Goal: Information Seeking & Learning: Check status

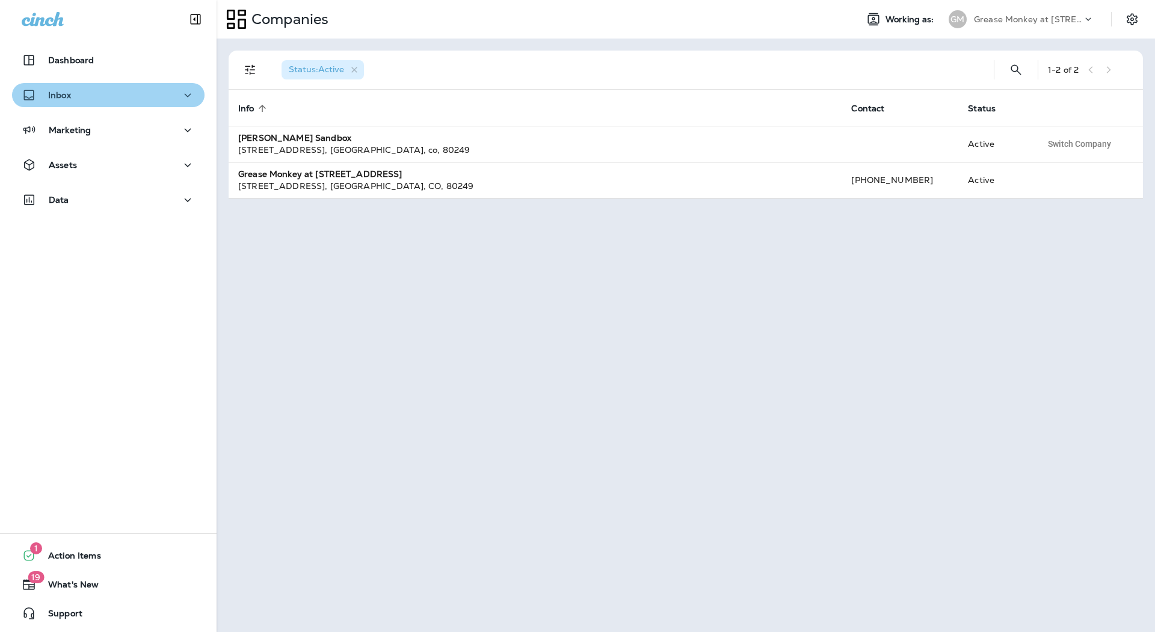
click at [116, 87] on button "Inbox" at bounding box center [108, 95] width 193 height 24
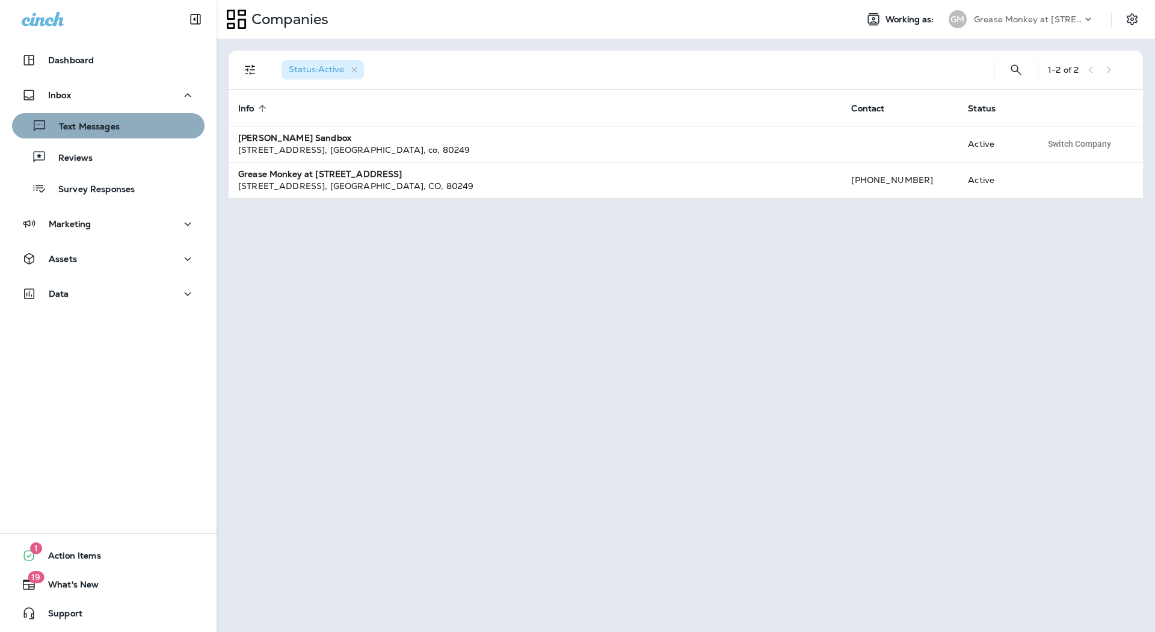
click at [111, 134] on div "Text Messages" at bounding box center [68, 126] width 103 height 18
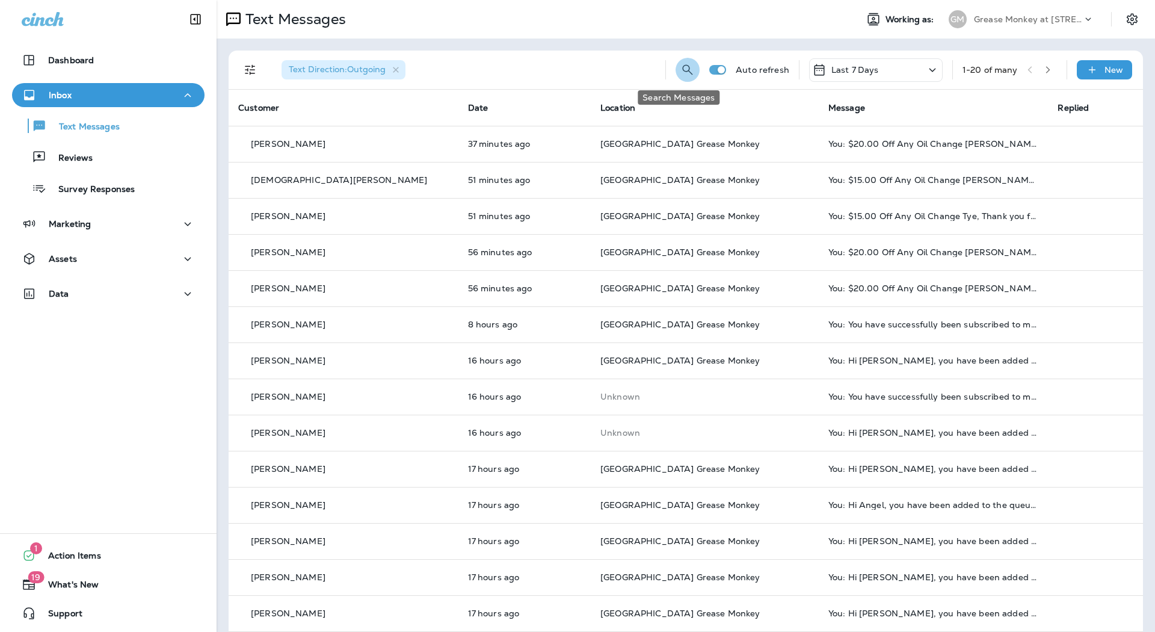
click at [676, 65] on button "Search Messages" at bounding box center [688, 70] width 24 height 24
click at [638, 69] on input "text" at bounding box center [634, 69] width 107 height 32
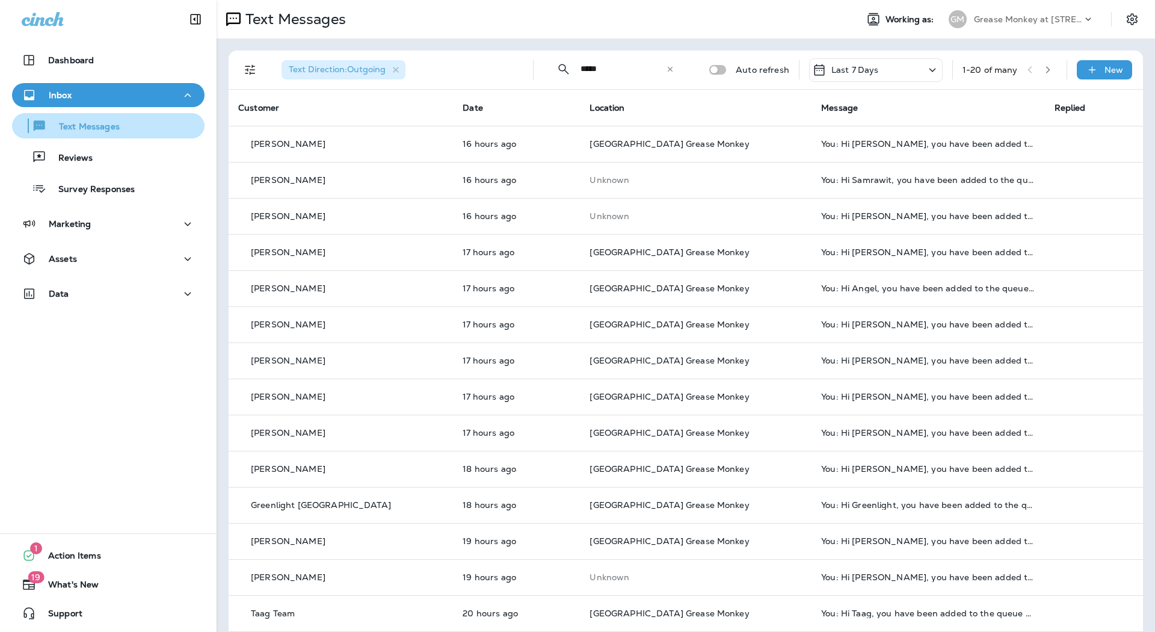
type input "*****"
click at [65, 129] on p "Text Messages" at bounding box center [83, 127] width 73 height 11
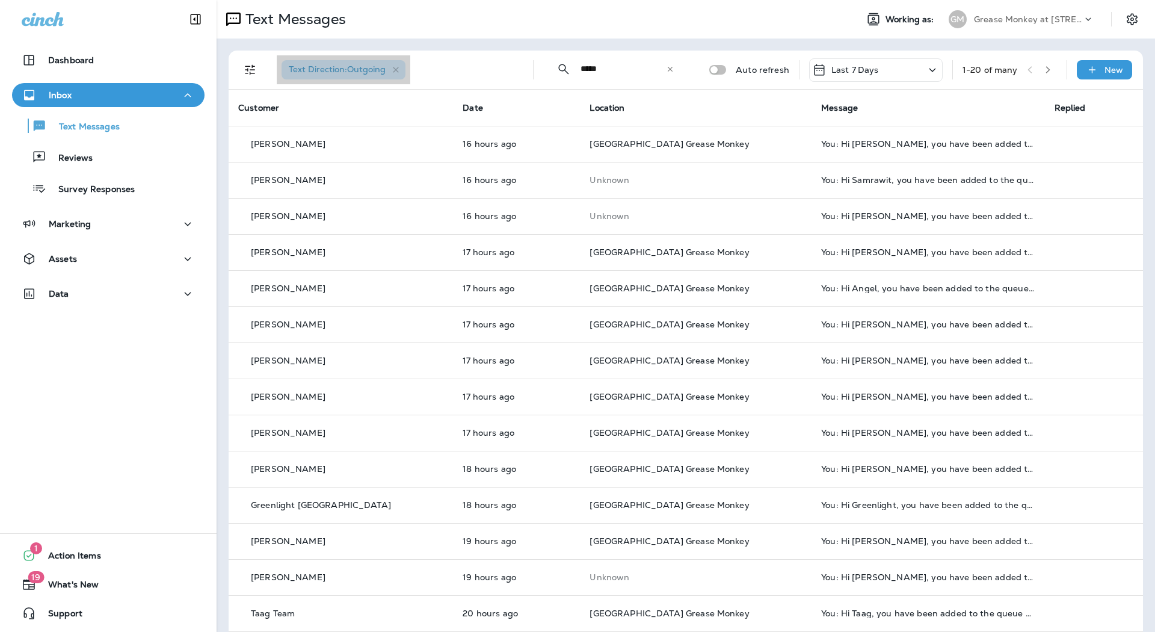
click at [342, 70] on span "Text Direction : Outgoing" at bounding box center [337, 69] width 97 height 11
click at [246, 70] on icon "Filters" at bounding box center [250, 70] width 10 height 10
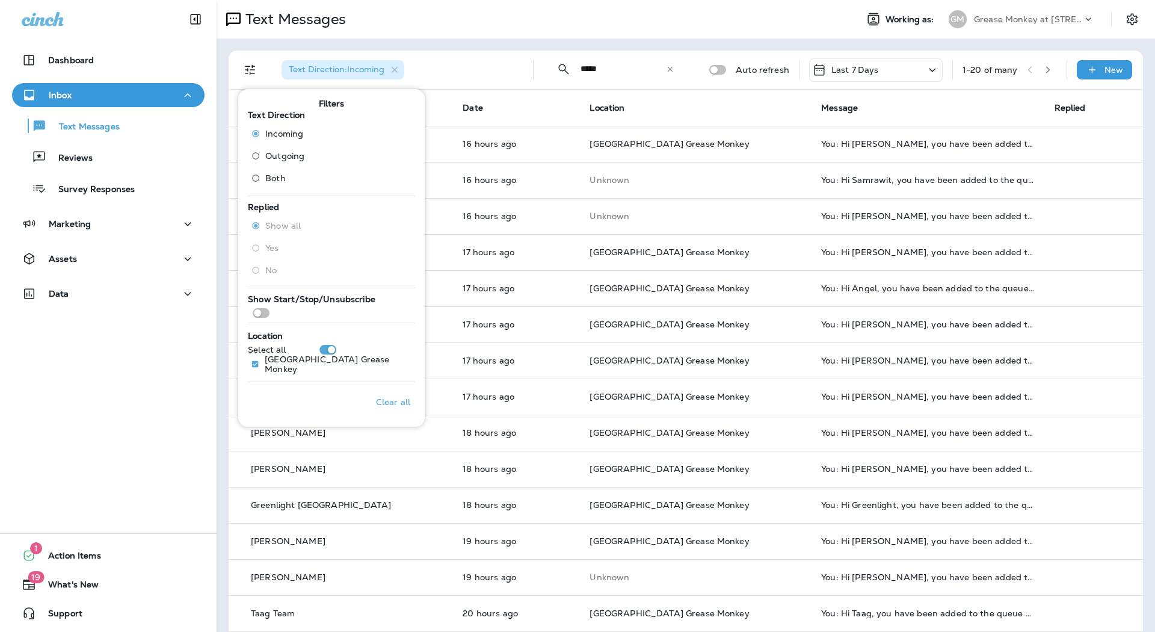
click at [935, 94] on th "Message" at bounding box center [928, 108] width 233 height 36
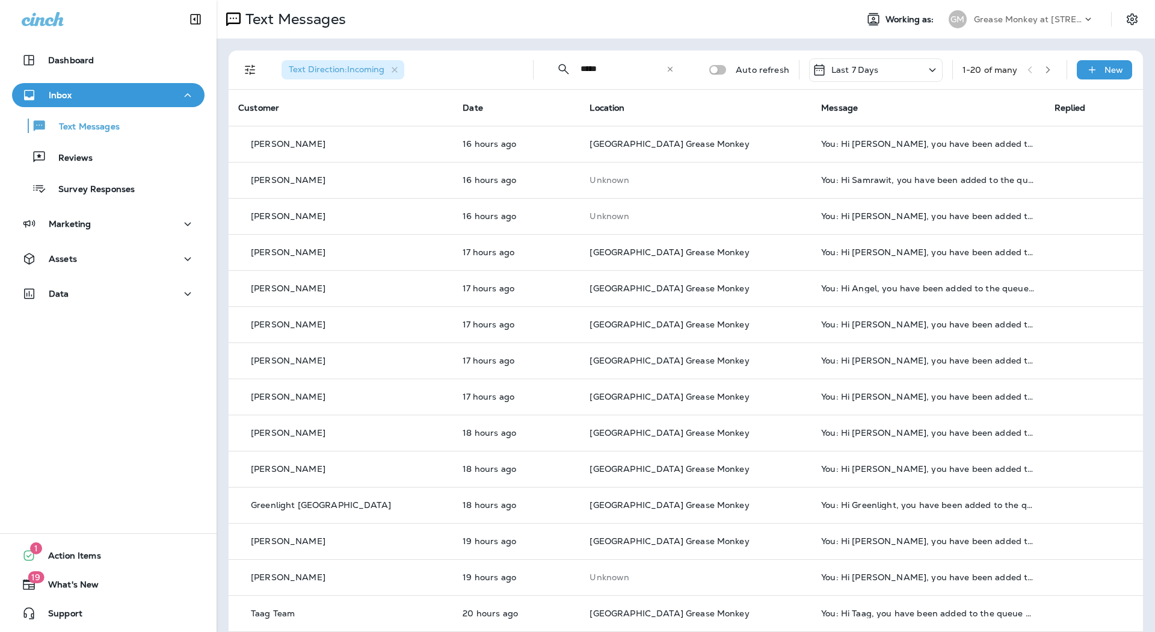
click at [387, 73] on span "Text Direction : Incoming" at bounding box center [337, 69] width 110 height 11
click at [328, 75] on span "Text Direction : Incoming" at bounding box center [337, 69] width 96 height 11
click at [400, 73] on icon "button" at bounding box center [395, 70] width 10 height 10
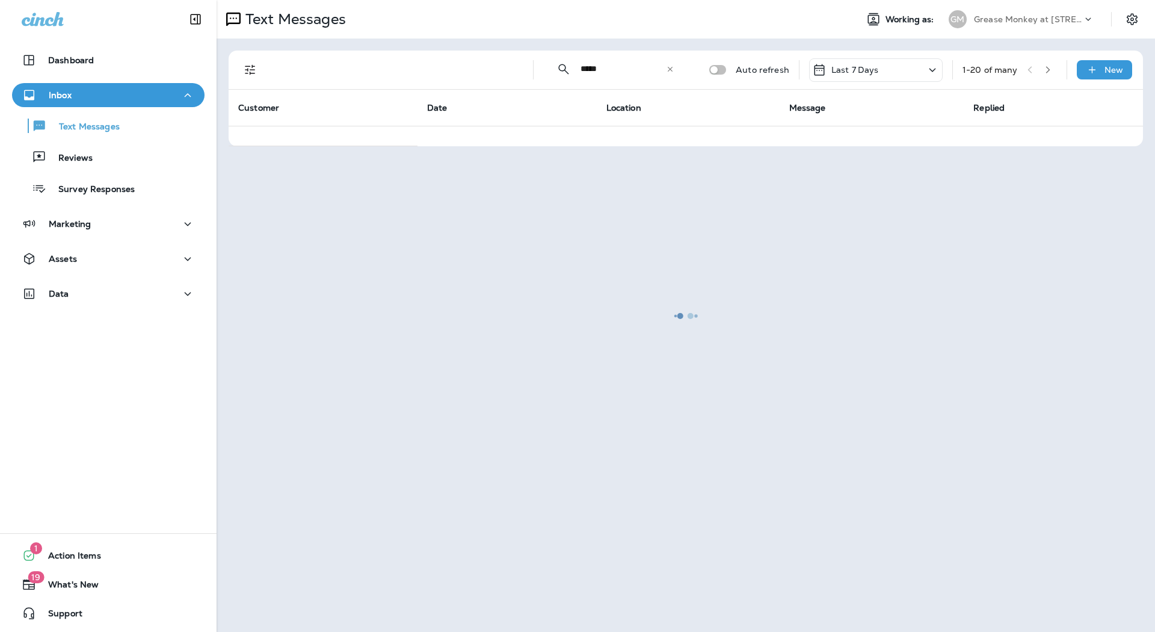
click at [253, 70] on div at bounding box center [686, 315] width 936 height 629
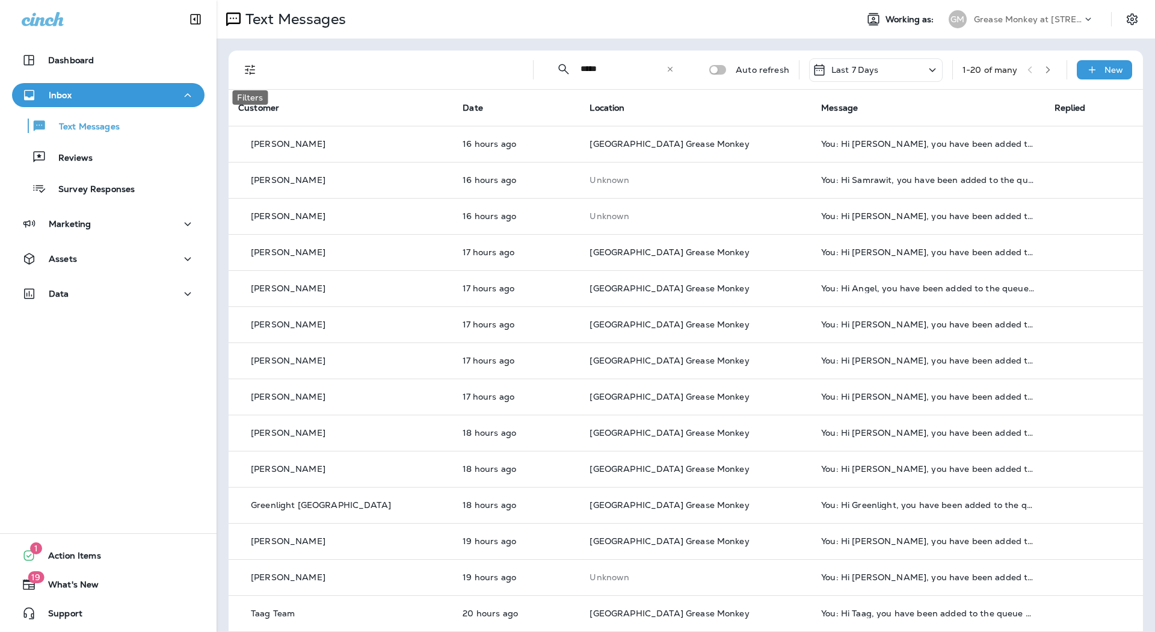
click at [253, 70] on icon "Filters" at bounding box center [250, 70] width 10 height 10
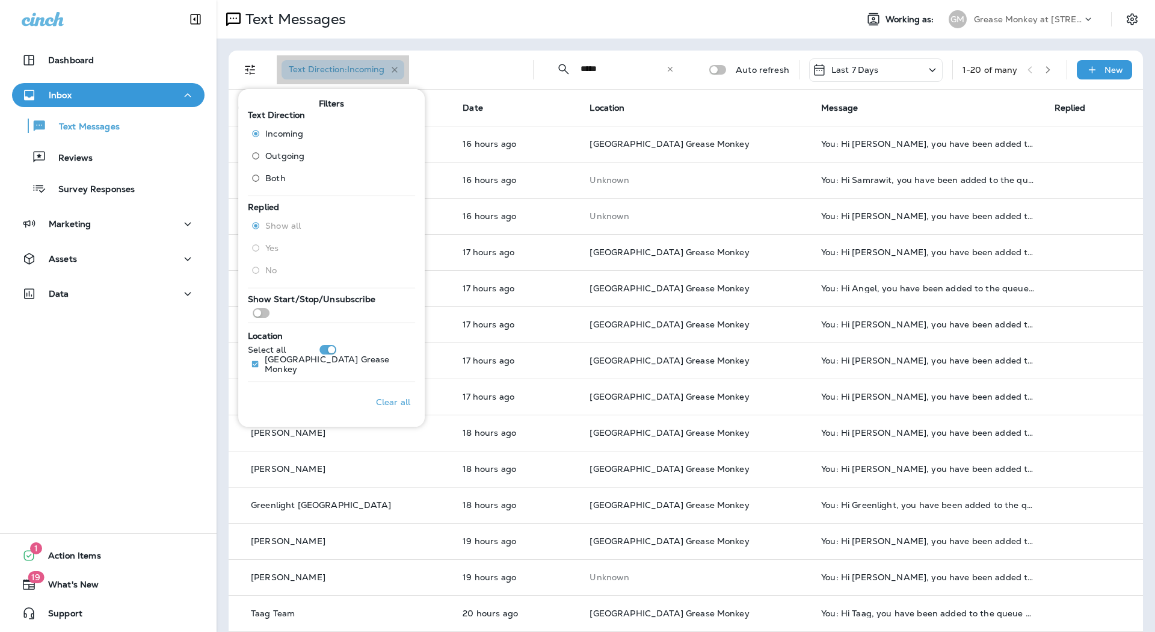
click at [396, 73] on icon "button" at bounding box center [395, 70] width 10 height 10
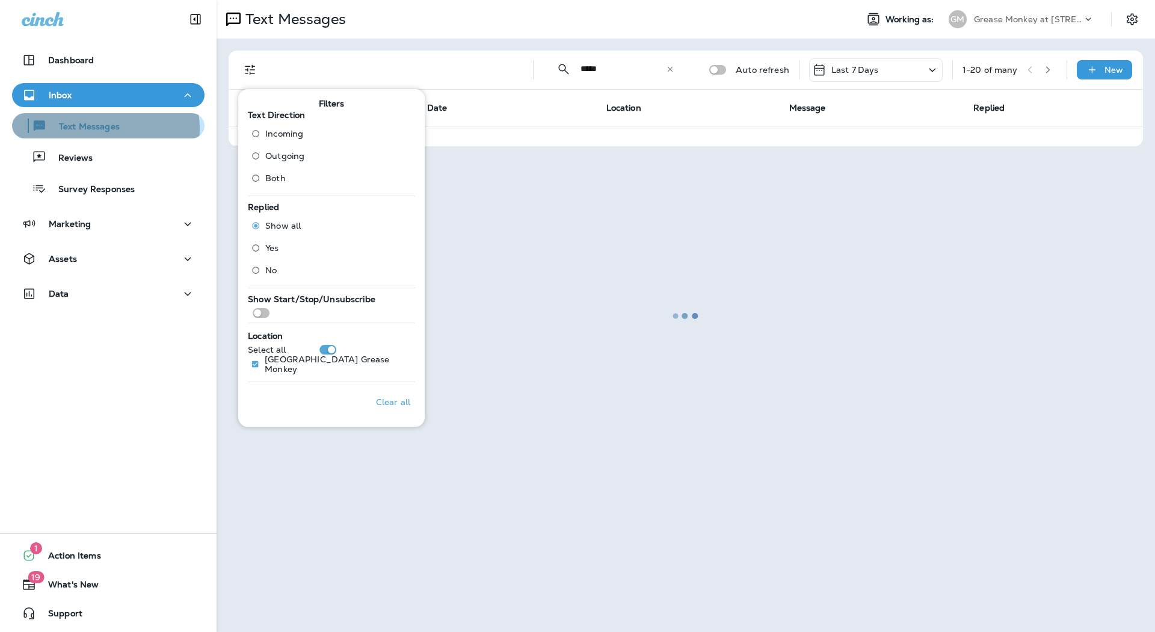
click at [100, 128] on p "Text Messages" at bounding box center [83, 127] width 73 height 11
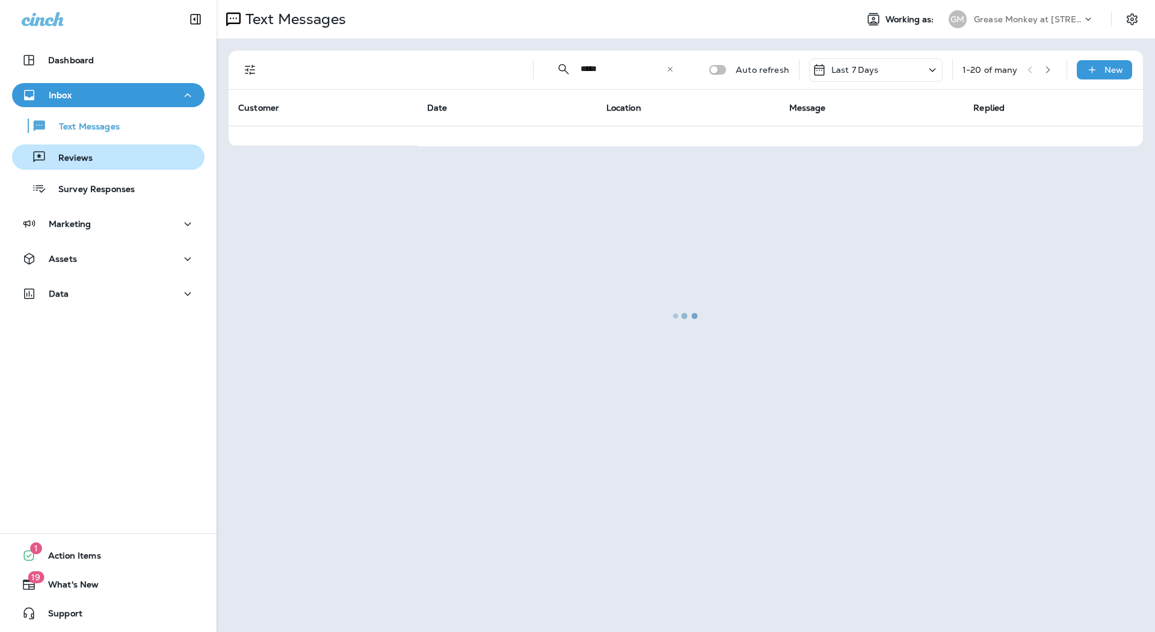
click at [88, 155] on p "Reviews" at bounding box center [69, 158] width 46 height 11
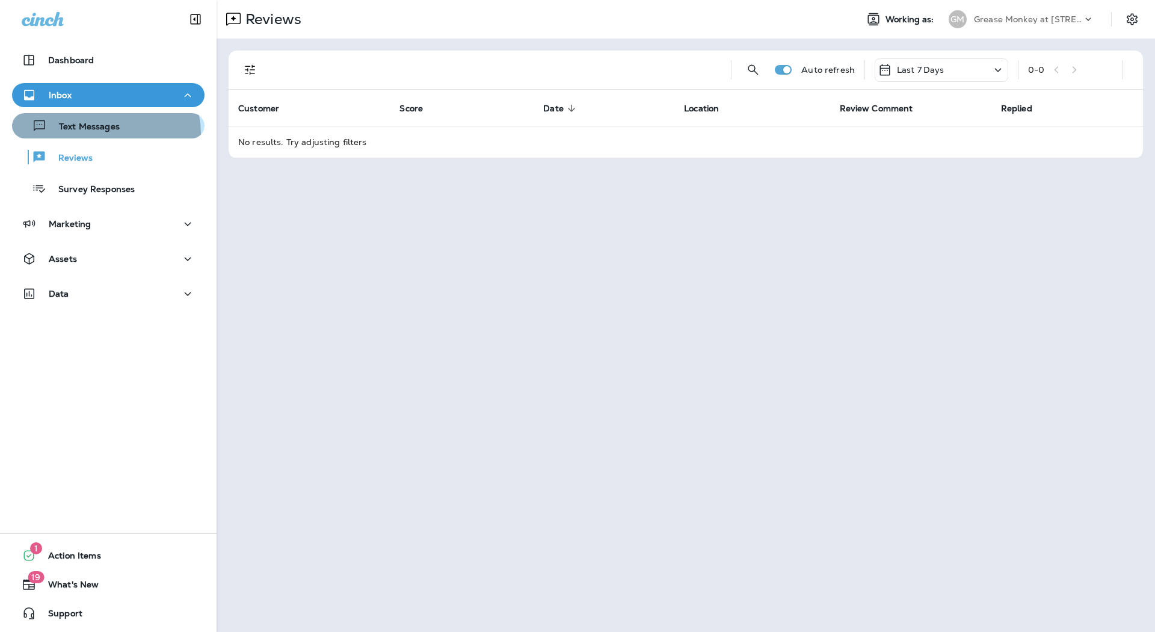
click at [97, 134] on div "Text Messages" at bounding box center [68, 126] width 103 height 18
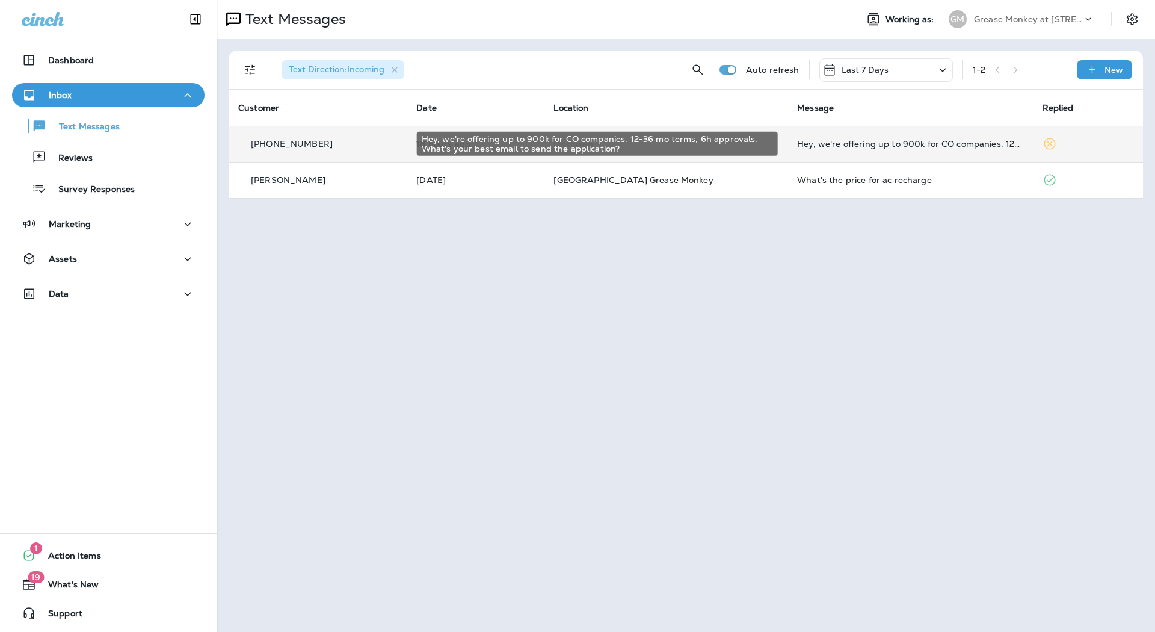
click at [954, 147] on div "Hey, we're offering up to 900k for CO companies. 12-36 mo terms, 6h approvals. …" at bounding box center [910, 144] width 226 height 10
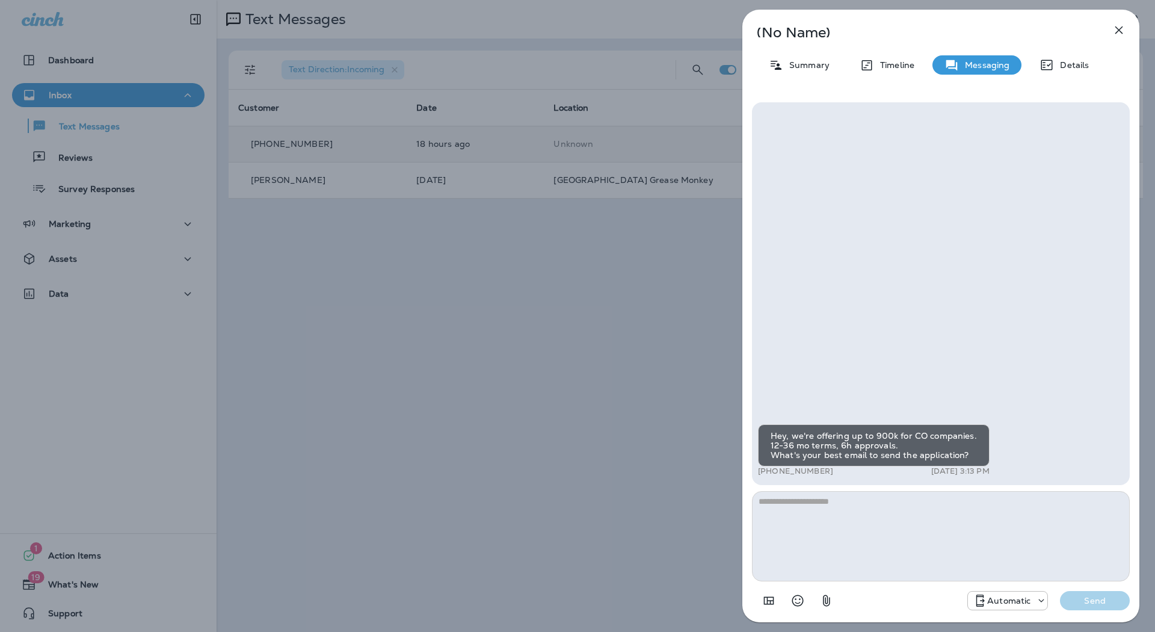
click at [1120, 32] on icon "button" at bounding box center [1119, 30] width 14 height 14
